Goal: Information Seeking & Learning: Learn about a topic

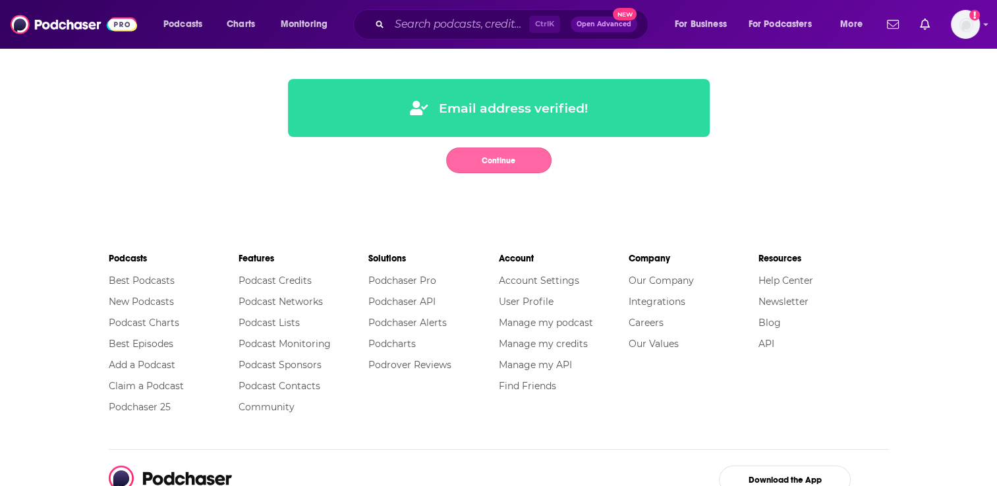
click at [507, 164] on button "Continue" at bounding box center [498, 161] width 105 height 26
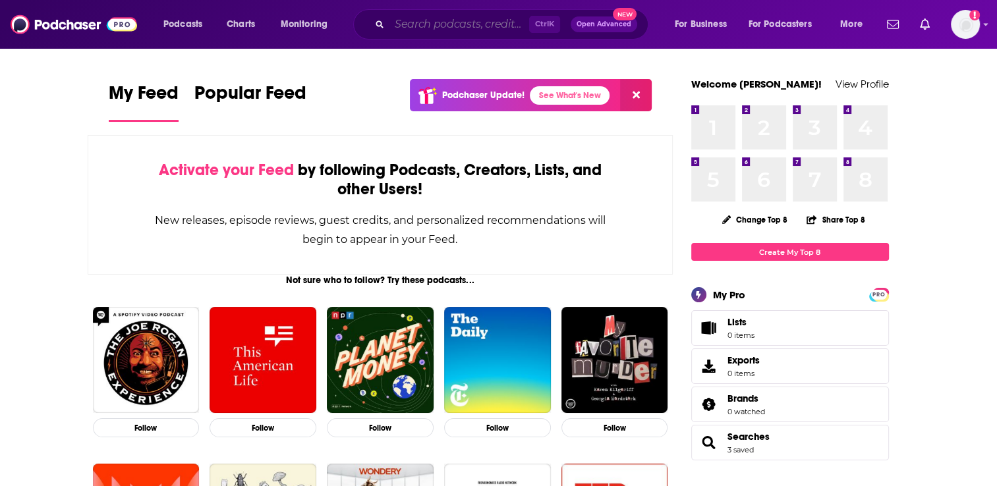
click at [487, 27] on input "Search podcasts, credits, & more..." at bounding box center [459, 24] width 140 height 21
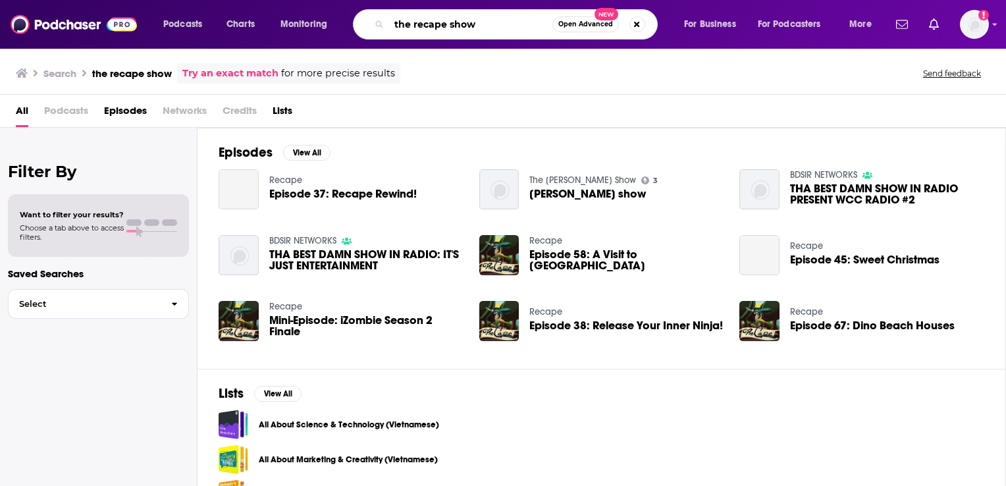
click at [445, 27] on input "the recape show" at bounding box center [470, 24] width 163 height 21
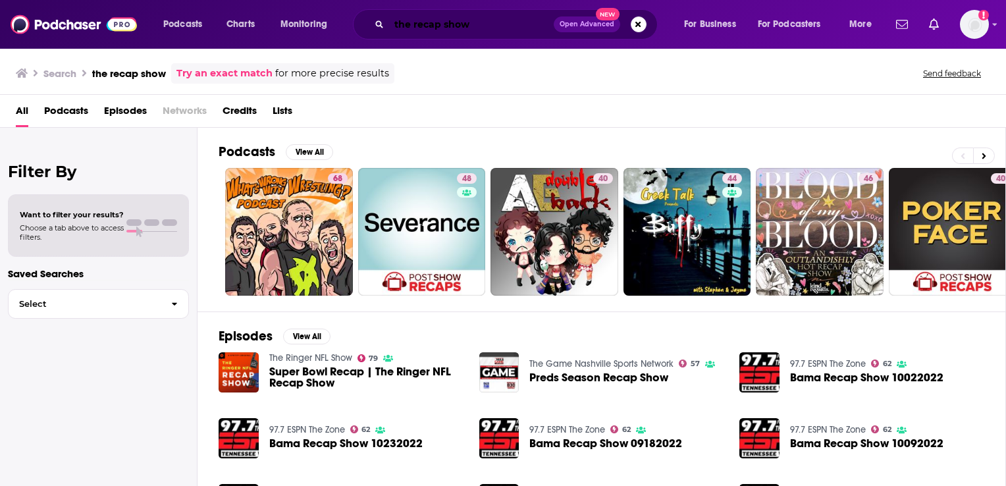
click at [496, 28] on input "the recap show" at bounding box center [471, 24] width 165 height 21
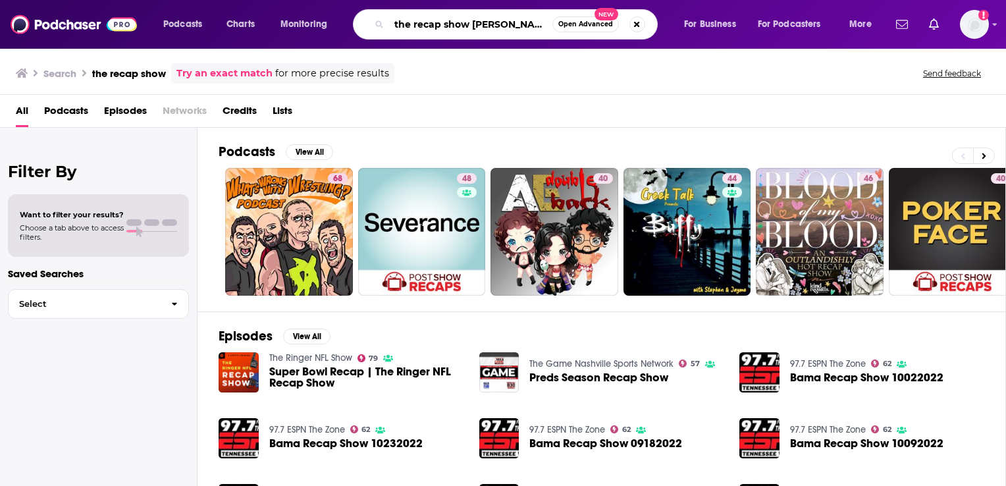
type input "the recap show [PERSON_NAME]"
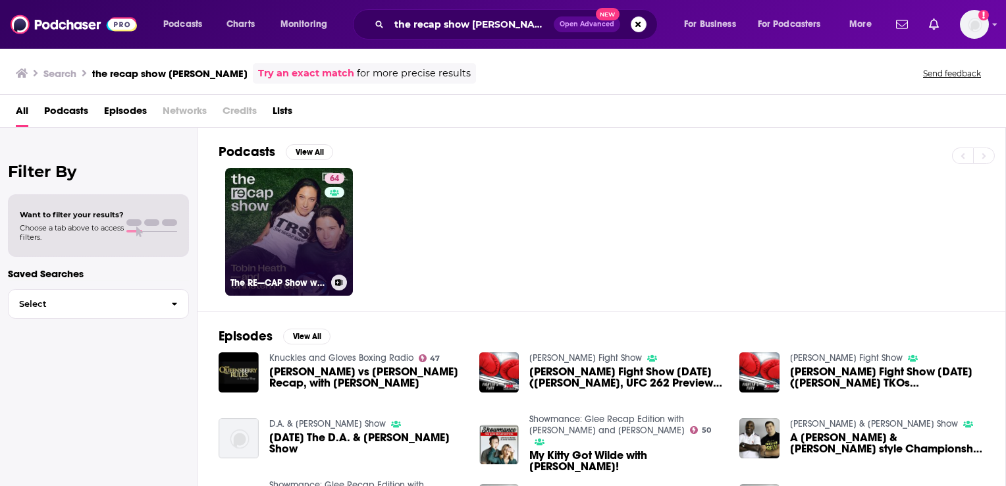
click at [275, 218] on link "64 The RE—CAP Show with [PERSON_NAME] and [PERSON_NAME]" at bounding box center [289, 232] width 128 height 128
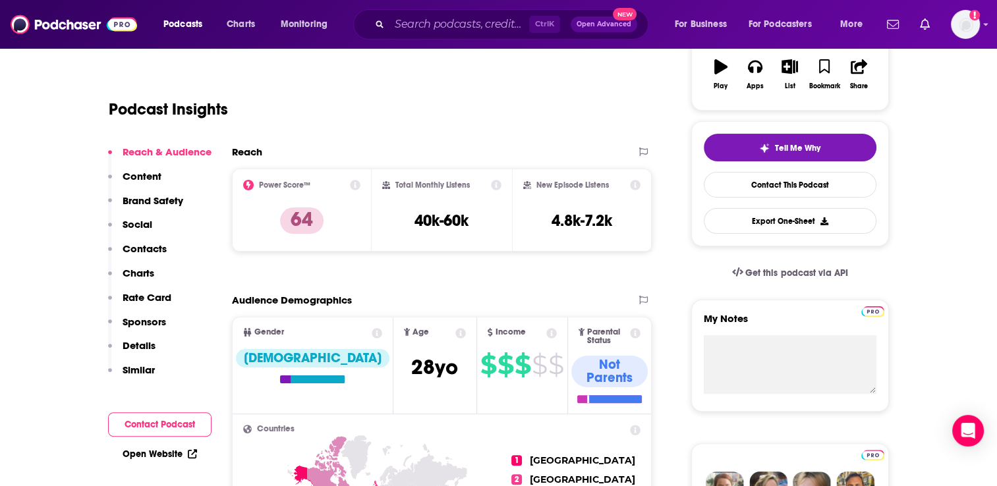
scroll to position [263, 0]
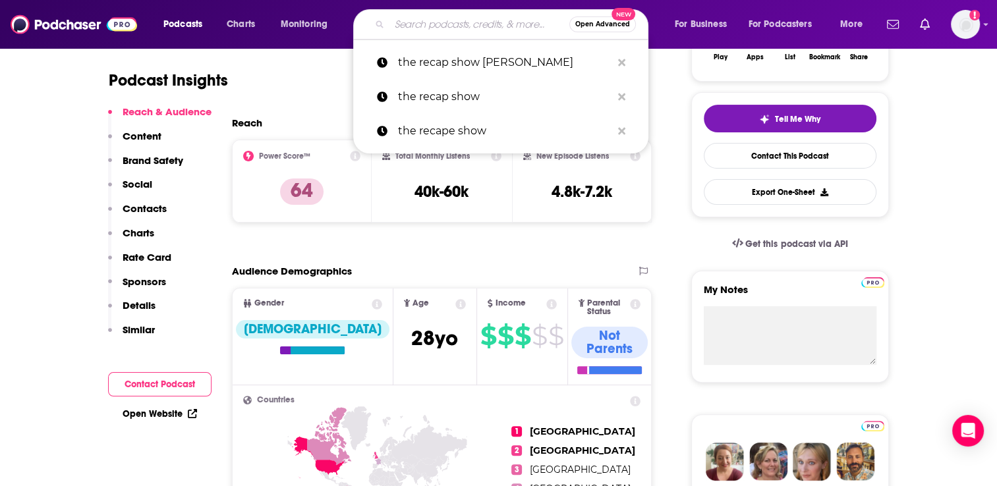
click at [453, 20] on input "Search podcasts, credits, & more..." at bounding box center [479, 24] width 180 height 21
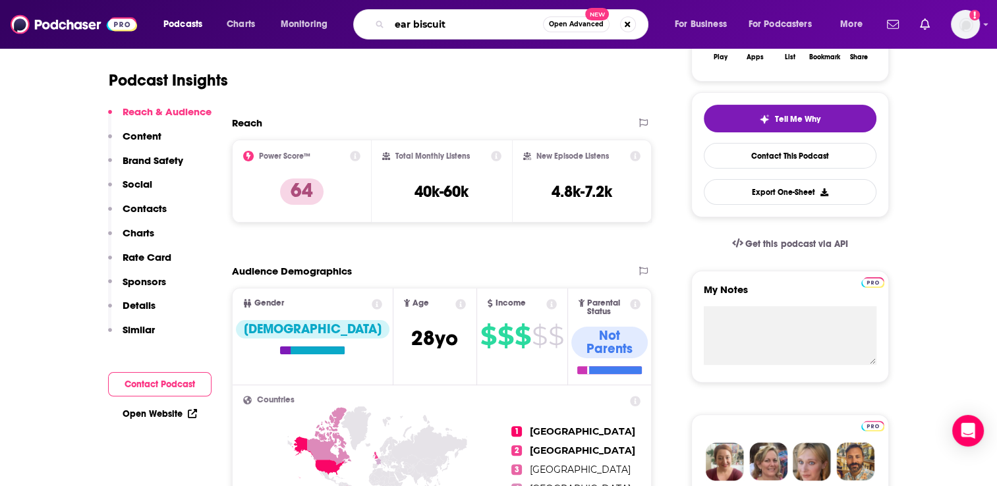
type input "ear biscuits"
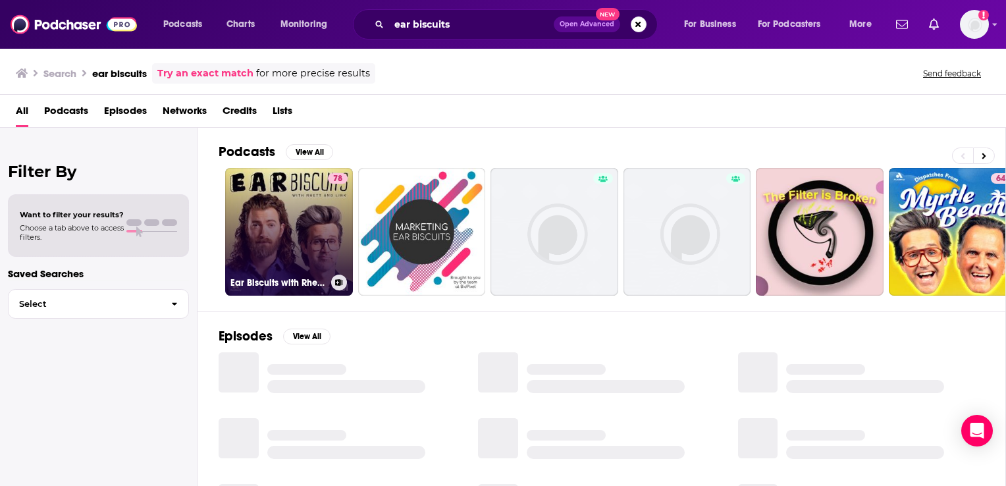
click at [303, 219] on link "78 Ear Biscuits with [PERSON_NAME] & Link" at bounding box center [289, 232] width 128 height 128
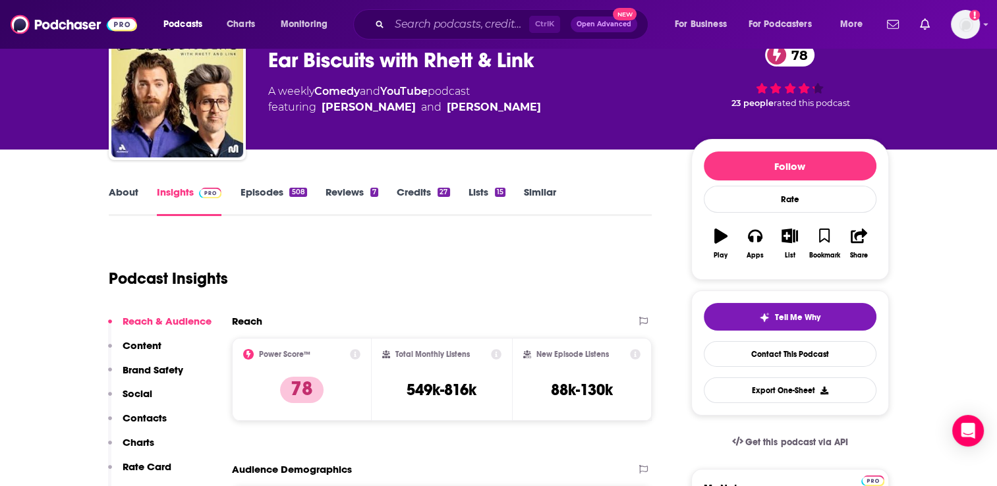
scroll to position [66, 0]
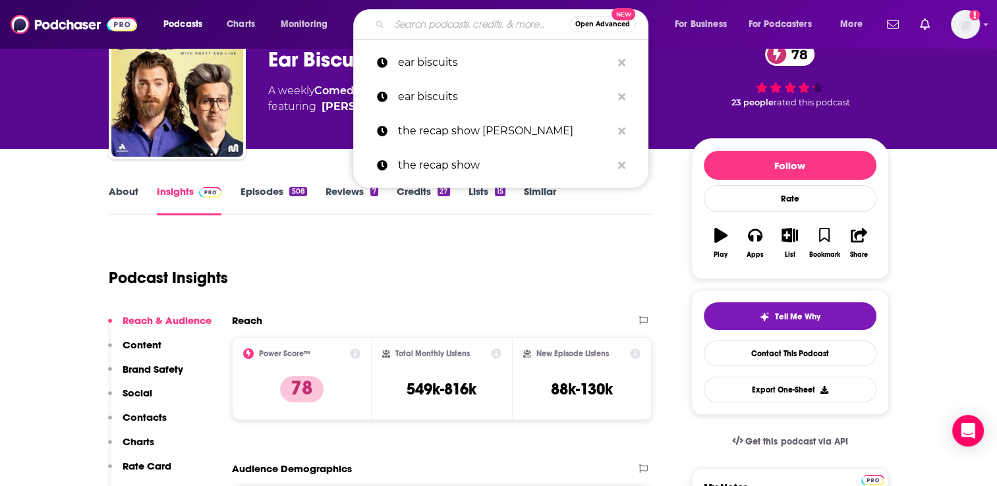
click at [441, 26] on input "Search podcasts, credits, & more..." at bounding box center [479, 24] width 180 height 21
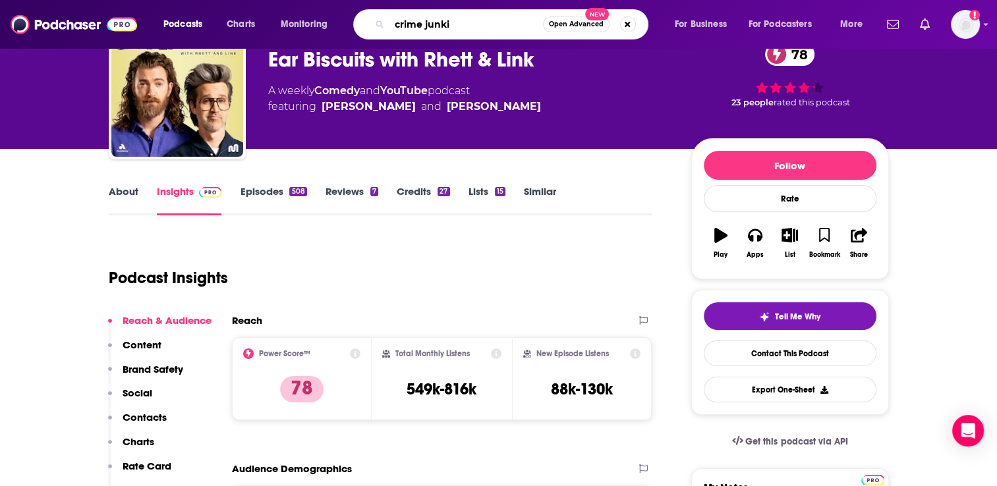
type input "crime junkie"
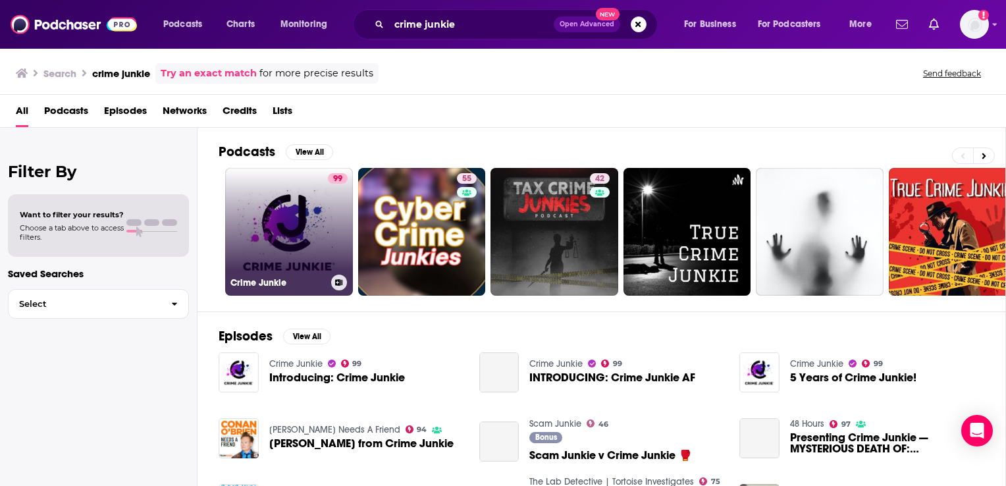
click at [292, 198] on link "99 Crime Junkie" at bounding box center [289, 232] width 128 height 128
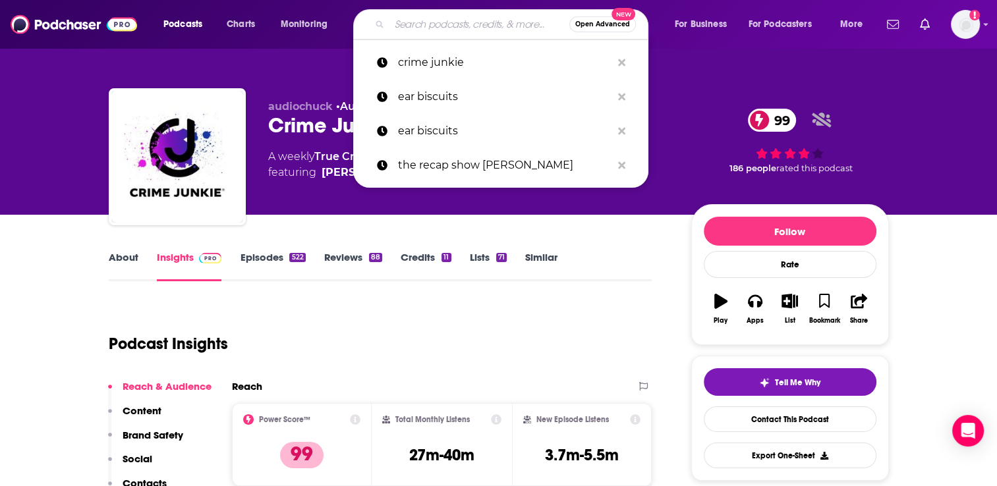
click at [443, 19] on input "Search podcasts, credits, & more..." at bounding box center [479, 24] width 180 height 21
click at [445, 175] on p "the recap show [PERSON_NAME]" at bounding box center [504, 165] width 213 height 34
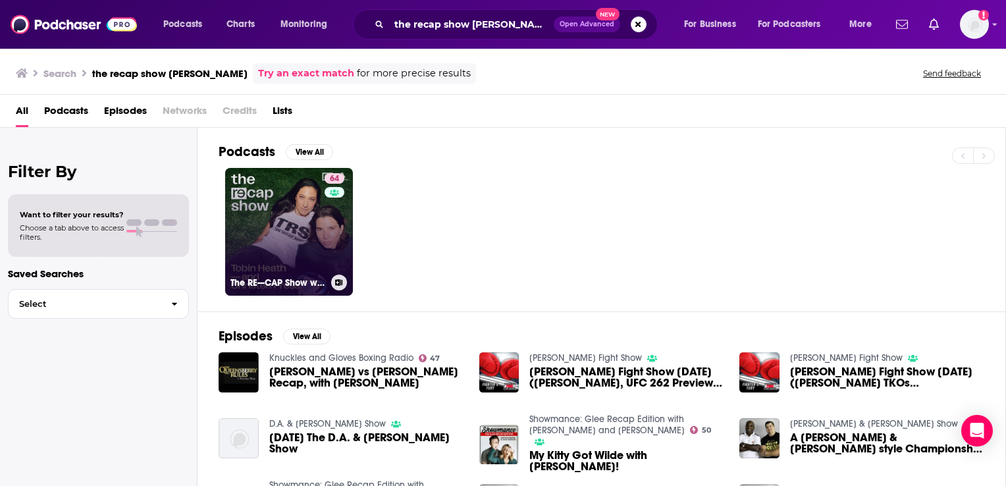
click at [271, 224] on link "64 The RE—CAP Show with [PERSON_NAME] and [PERSON_NAME]" at bounding box center [289, 232] width 128 height 128
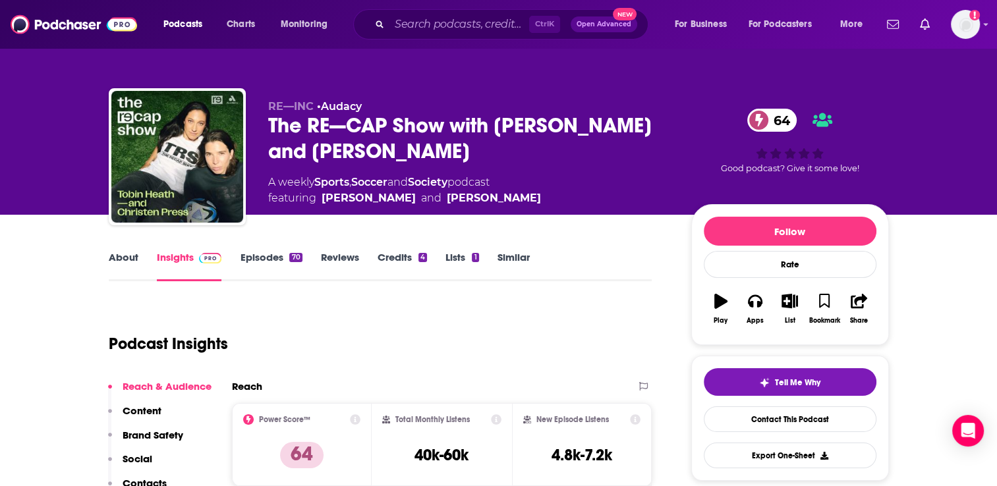
scroll to position [66, 0]
